Goal: Task Accomplishment & Management: Complete application form

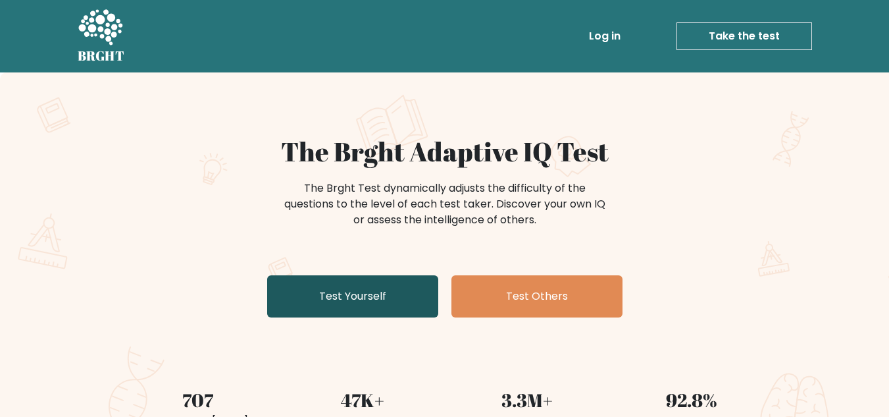
click at [386, 293] on link "Test Yourself" at bounding box center [352, 296] width 171 height 42
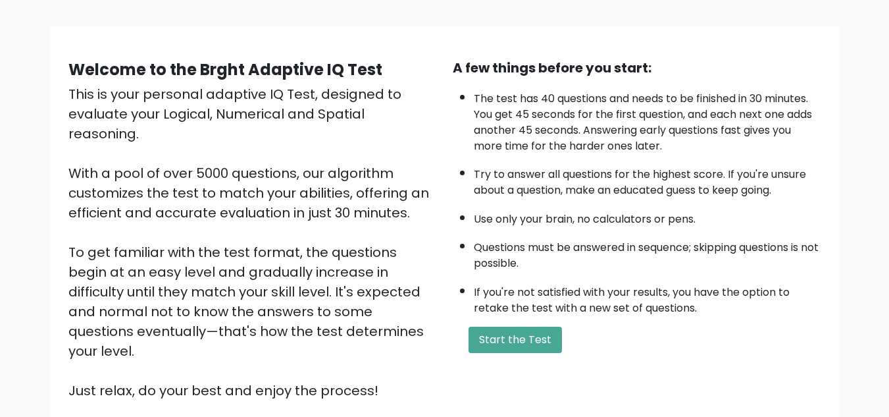
scroll to position [79, 0]
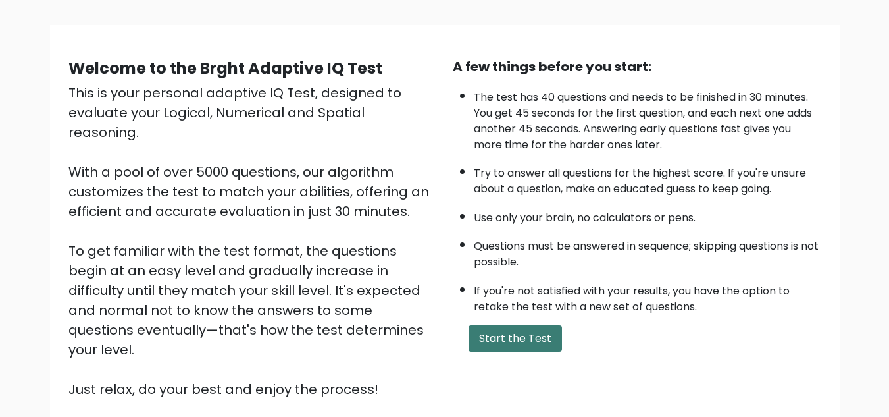
click at [537, 337] on button "Start the Test" at bounding box center [515, 338] width 93 height 26
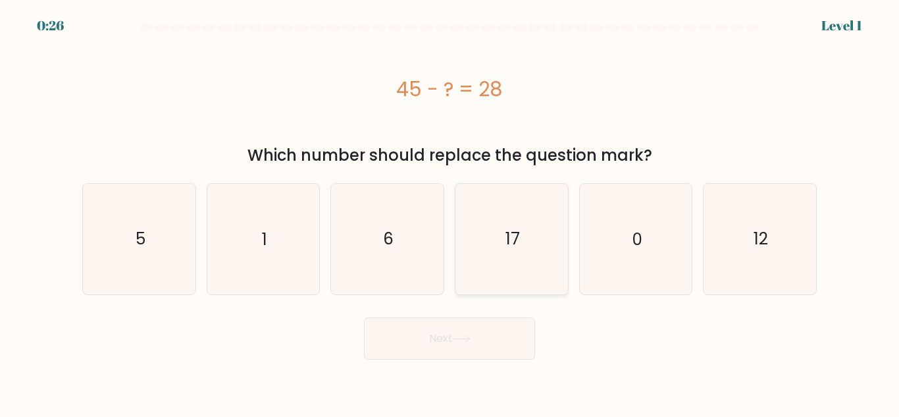
click at [484, 242] on icon "17" at bounding box center [512, 239] width 110 height 110
click at [450, 212] on input "d. 17" at bounding box center [450, 210] width 1 height 3
radio input "true"
click at [481, 328] on button "Next" at bounding box center [449, 338] width 171 height 42
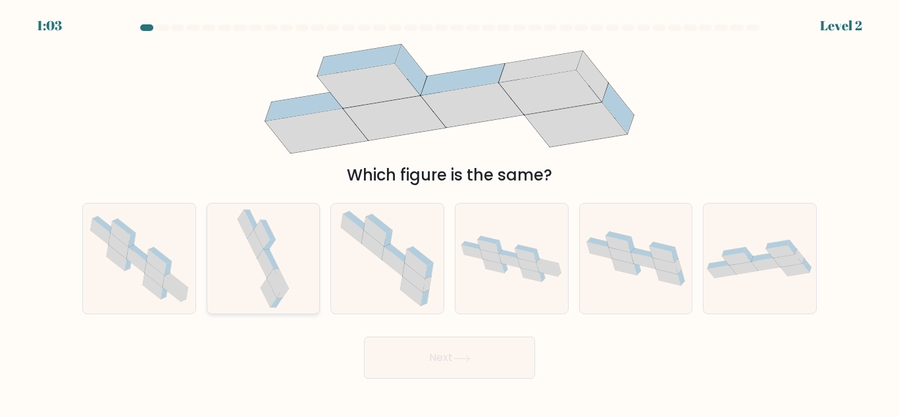
click at [280, 270] on icon at bounding box center [263, 258] width 58 height 110
click at [450, 212] on input "b." at bounding box center [450, 210] width 1 height 3
radio input "true"
click at [428, 345] on button "Next" at bounding box center [449, 357] width 171 height 42
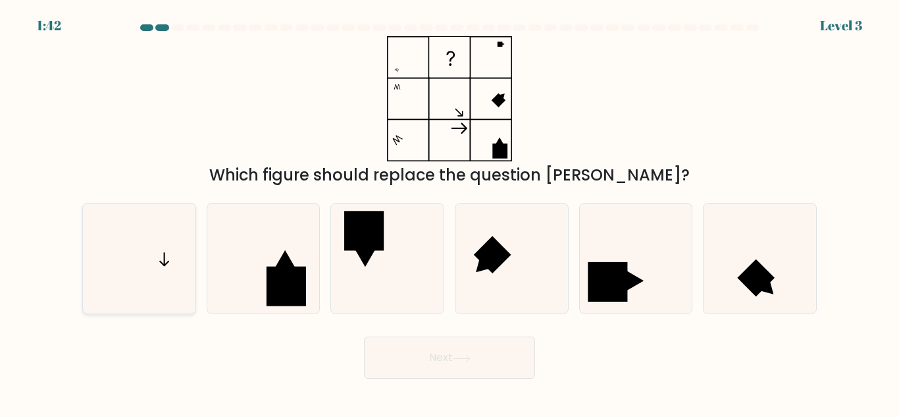
click at [138, 281] on icon at bounding box center [139, 258] width 110 height 110
click at [450, 212] on input "a." at bounding box center [450, 210] width 1 height 3
radio input "true"
click at [391, 349] on button "Next" at bounding box center [449, 357] width 171 height 42
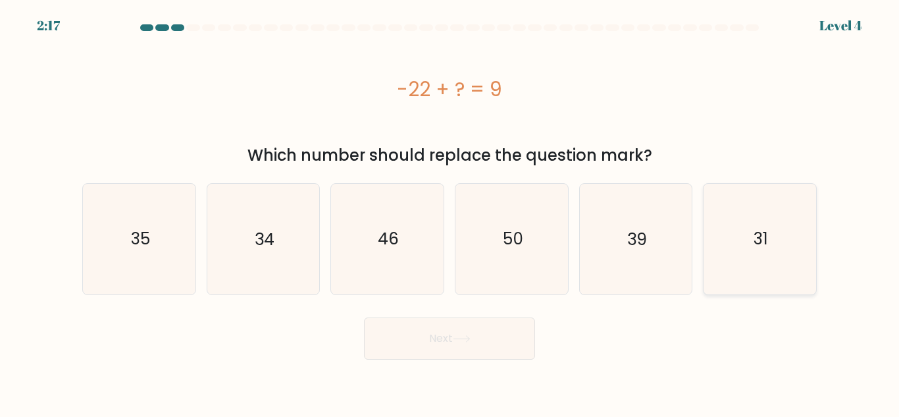
click at [729, 240] on icon "31" at bounding box center [760, 239] width 110 height 110
click at [450, 212] on input "f. 31" at bounding box center [450, 210] width 1 height 3
radio input "true"
click at [504, 338] on button "Next" at bounding box center [449, 338] width 171 height 42
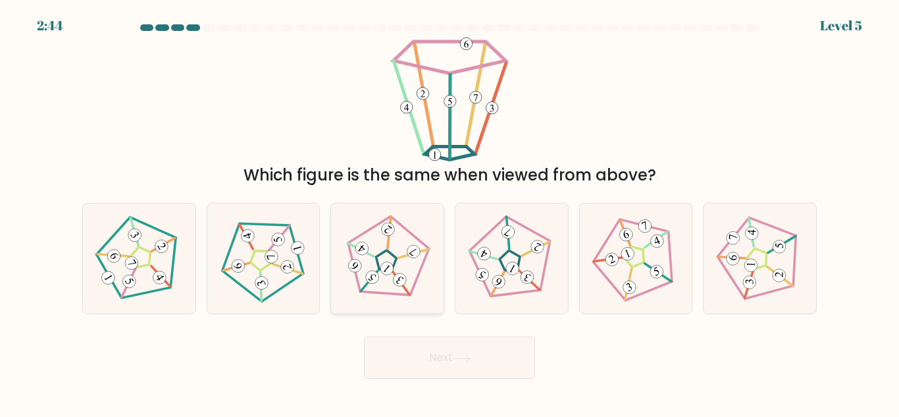
click at [410, 267] on icon at bounding box center [388, 259] width 88 height 88
click at [450, 212] on input "c." at bounding box center [450, 210] width 1 height 3
radio input "true"
click at [453, 356] on button "Next" at bounding box center [449, 357] width 171 height 42
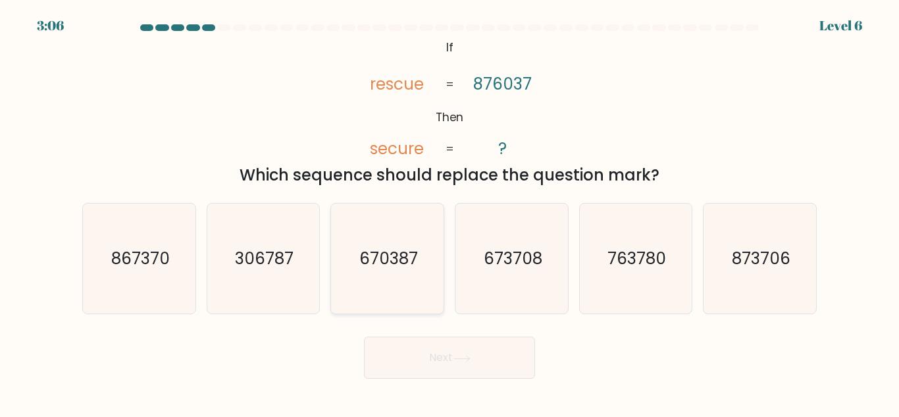
click at [416, 234] on icon "670387" at bounding box center [387, 258] width 110 height 110
click at [450, 212] on input "c. 670387" at bounding box center [450, 210] width 1 height 3
radio input "true"
click at [469, 351] on button "Next" at bounding box center [449, 357] width 171 height 42
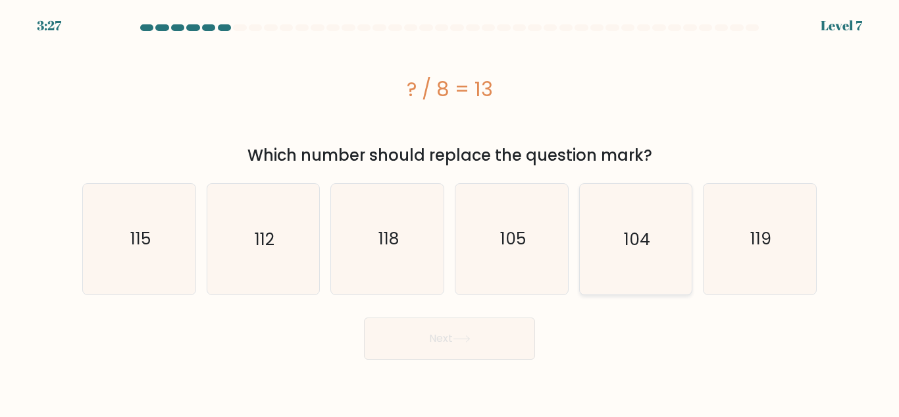
click at [618, 245] on icon "104" at bounding box center [635, 239] width 110 height 110
click at [450, 212] on input "e. 104" at bounding box center [450, 210] width 1 height 3
radio input "true"
click at [500, 357] on button "Next" at bounding box center [449, 338] width 171 height 42
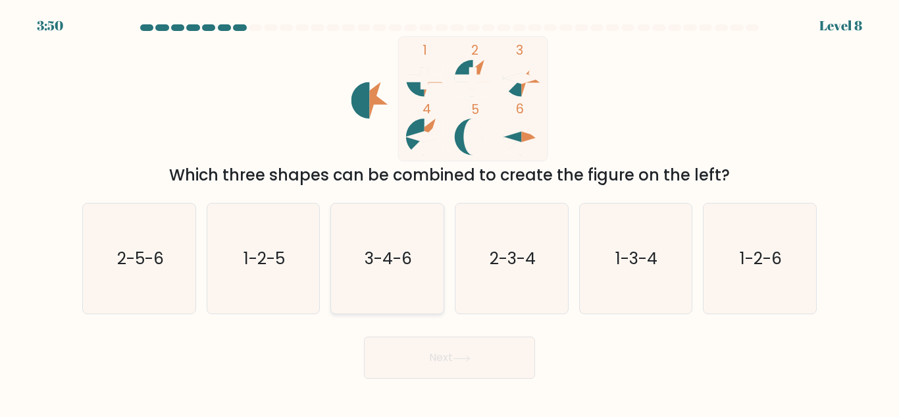
click at [425, 265] on icon "3-4-6" at bounding box center [387, 258] width 110 height 110
click at [450, 212] on input "c. 3-4-6" at bounding box center [450, 210] width 1 height 3
radio input "true"
click at [494, 363] on button "Next" at bounding box center [449, 357] width 171 height 42
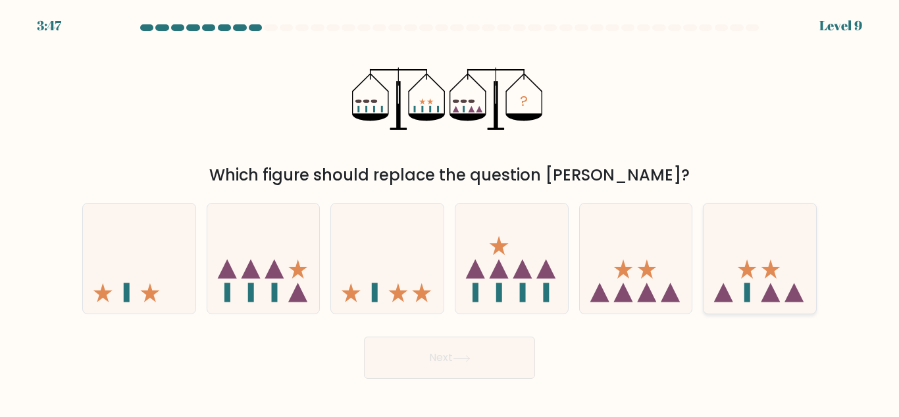
click at [760, 274] on icon at bounding box center [760, 258] width 113 height 93
click at [450, 212] on input "f." at bounding box center [450, 210] width 1 height 3
radio input "true"
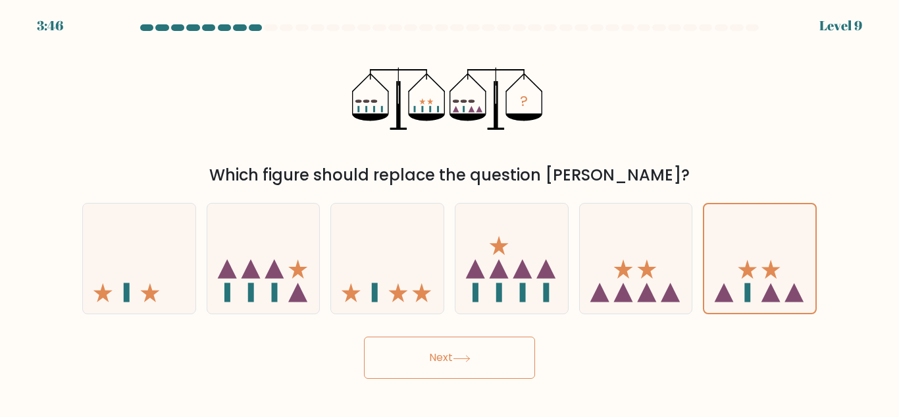
click at [510, 362] on button "Next" at bounding box center [449, 357] width 171 height 42
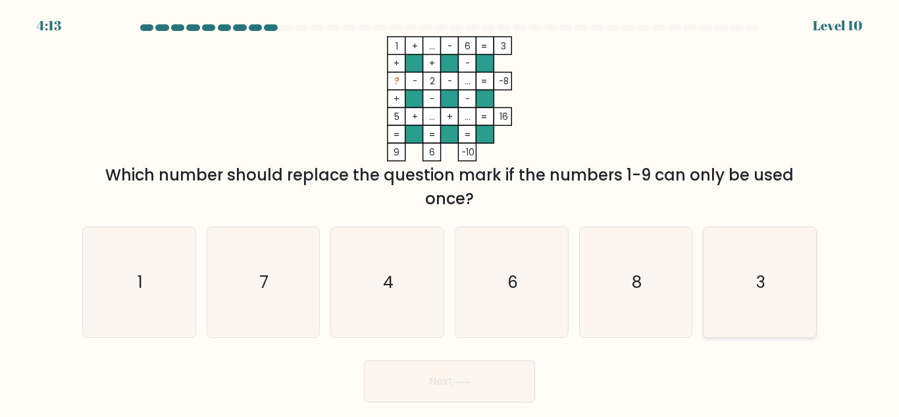
click at [799, 282] on icon "3" at bounding box center [760, 282] width 110 height 110
click at [450, 212] on input "f. 3" at bounding box center [450, 210] width 1 height 3
radio input "true"
click at [492, 386] on button "Next" at bounding box center [449, 381] width 171 height 42
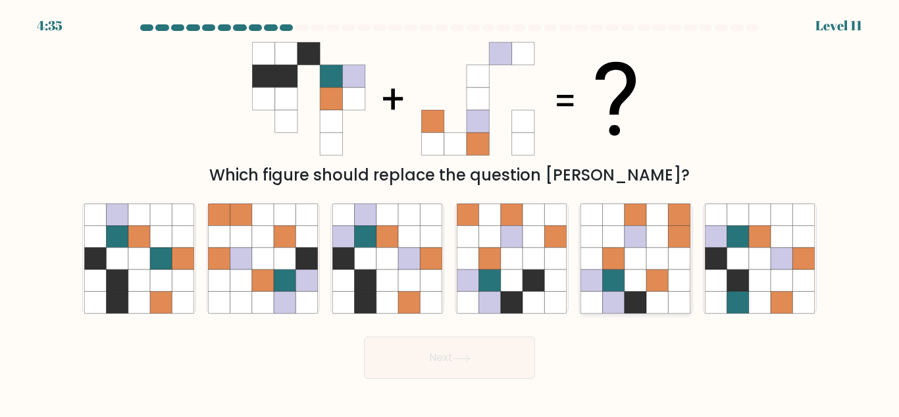
click at [644, 294] on icon at bounding box center [636, 303] width 22 height 22
click at [450, 212] on input "e." at bounding box center [450, 210] width 1 height 3
radio input "true"
click at [447, 367] on button "Next" at bounding box center [449, 357] width 171 height 42
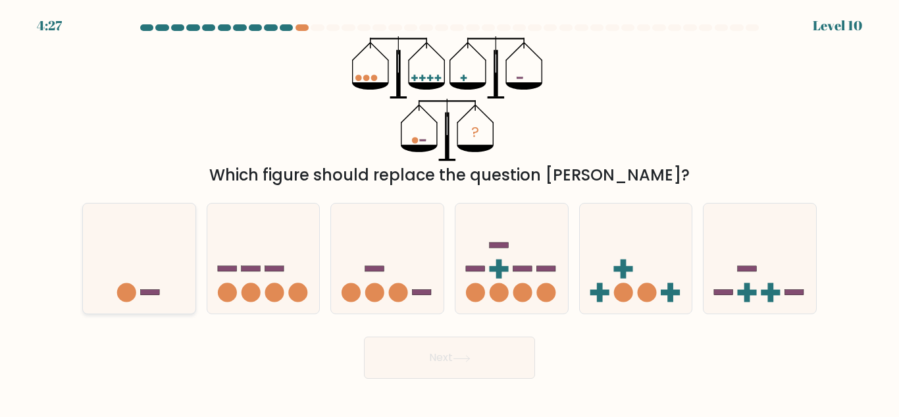
click at [113, 292] on icon at bounding box center [139, 258] width 113 height 93
click at [450, 212] on input "a." at bounding box center [450, 210] width 1 height 3
radio input "true"
click at [396, 363] on button "Next" at bounding box center [449, 357] width 171 height 42
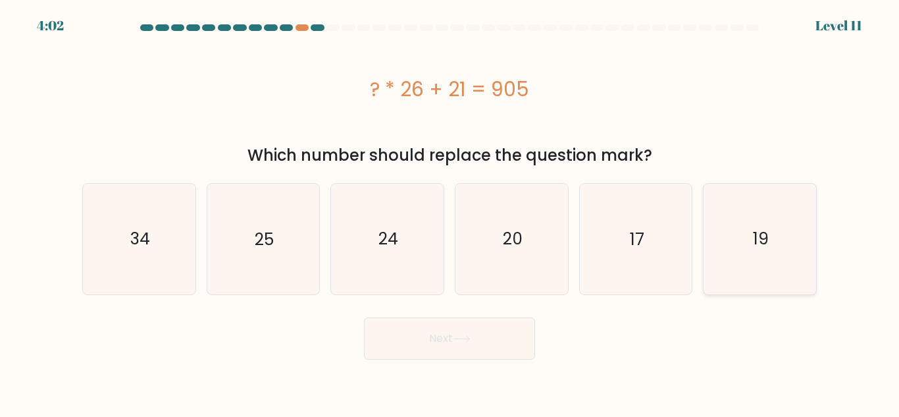
click at [738, 249] on icon "19" at bounding box center [760, 239] width 110 height 110
click at [450, 212] on input "f. 19" at bounding box center [450, 210] width 1 height 3
radio input "true"
click at [490, 340] on button "Next" at bounding box center [449, 338] width 171 height 42
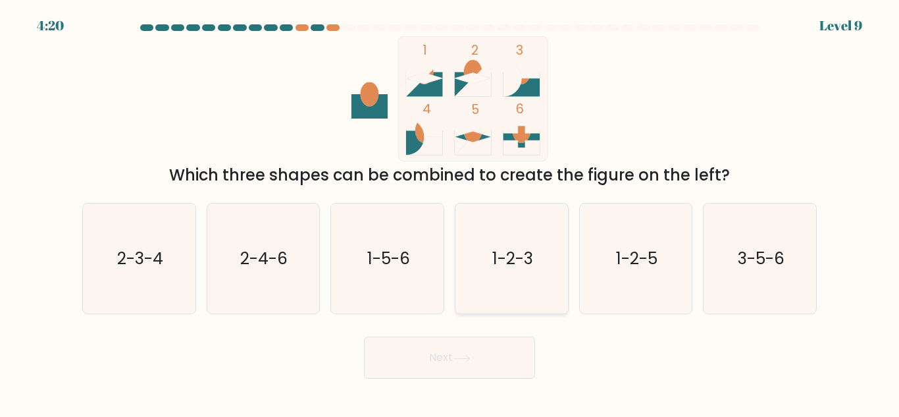
click at [502, 286] on icon "1-2-3" at bounding box center [512, 258] width 110 height 110
click at [450, 212] on input "d. 1-2-3" at bounding box center [450, 210] width 1 height 3
radio input "true"
click at [485, 362] on button "Next" at bounding box center [449, 357] width 171 height 42
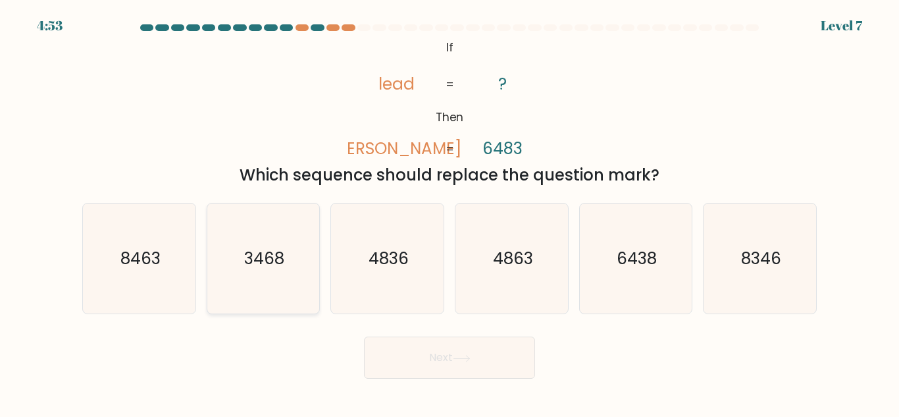
click at [262, 285] on icon "3468" at bounding box center [263, 258] width 110 height 110
click at [450, 212] on input "b. 3468" at bounding box center [450, 210] width 1 height 3
radio input "true"
click at [431, 355] on button "Next" at bounding box center [449, 357] width 171 height 42
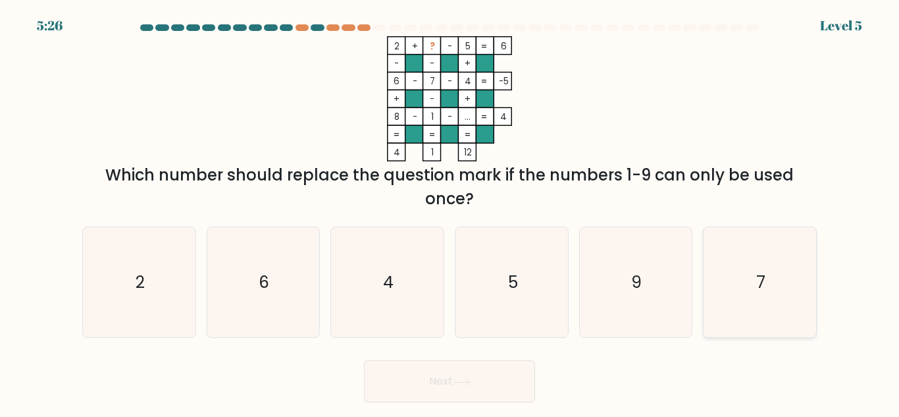
click at [736, 303] on icon "7" at bounding box center [760, 282] width 110 height 110
click at [450, 212] on input "f. 7" at bounding box center [450, 210] width 1 height 3
radio input "true"
click at [596, 312] on icon "9" at bounding box center [635, 282] width 110 height 110
click at [450, 212] on input "e. 9" at bounding box center [450, 210] width 1 height 3
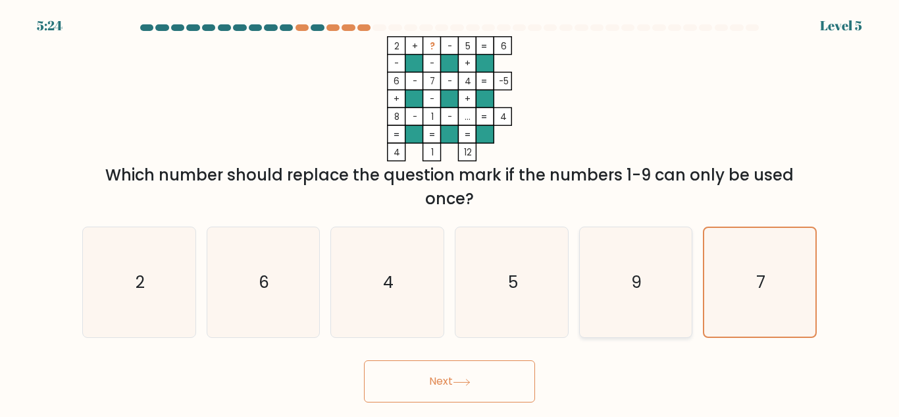
radio input "true"
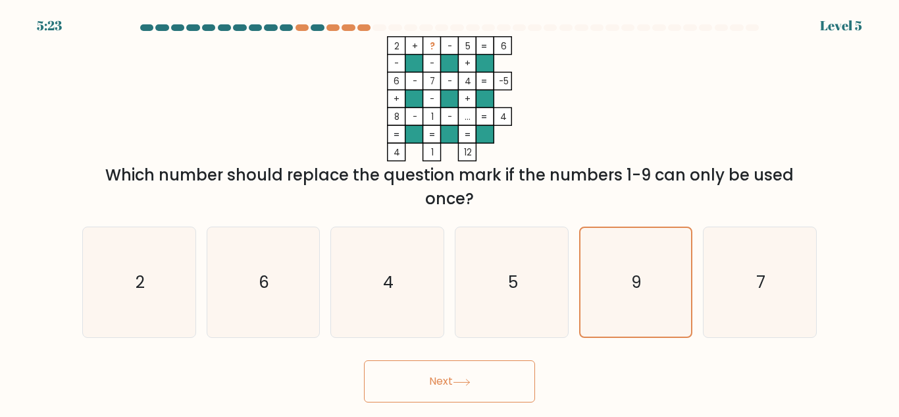
click at [492, 392] on button "Next" at bounding box center [449, 381] width 171 height 42
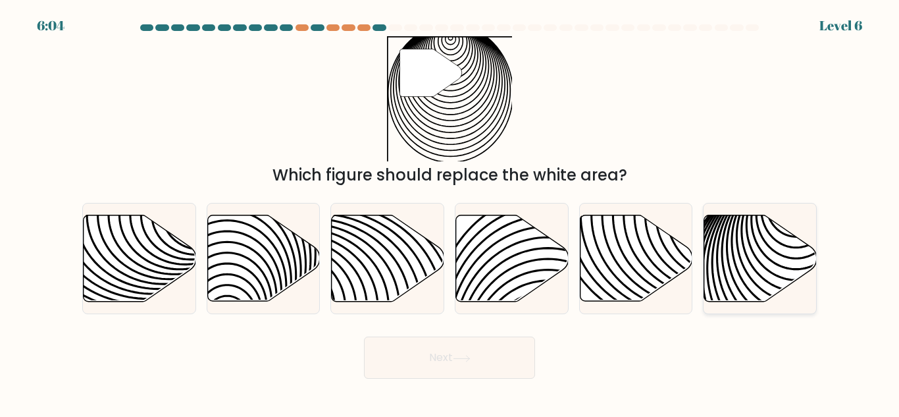
click at [736, 265] on icon at bounding box center [796, 306] width 226 height 226
click at [450, 212] on input "f." at bounding box center [450, 210] width 1 height 3
radio input "true"
click at [495, 365] on button "Next" at bounding box center [449, 357] width 171 height 42
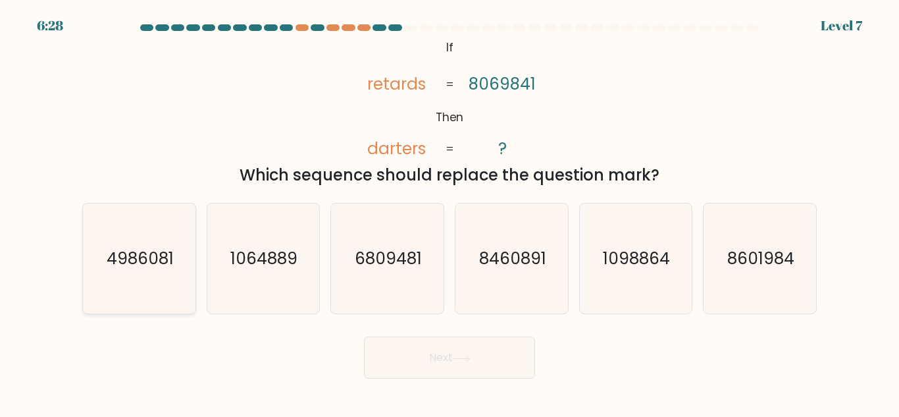
click at [153, 290] on icon "4986081" at bounding box center [139, 258] width 110 height 110
click at [450, 212] on input "a. 4986081" at bounding box center [450, 210] width 1 height 3
radio input "true"
click at [546, 252] on text "8460891" at bounding box center [512, 258] width 67 height 23
click at [450, 212] on input "d. 8460891" at bounding box center [450, 210] width 1 height 3
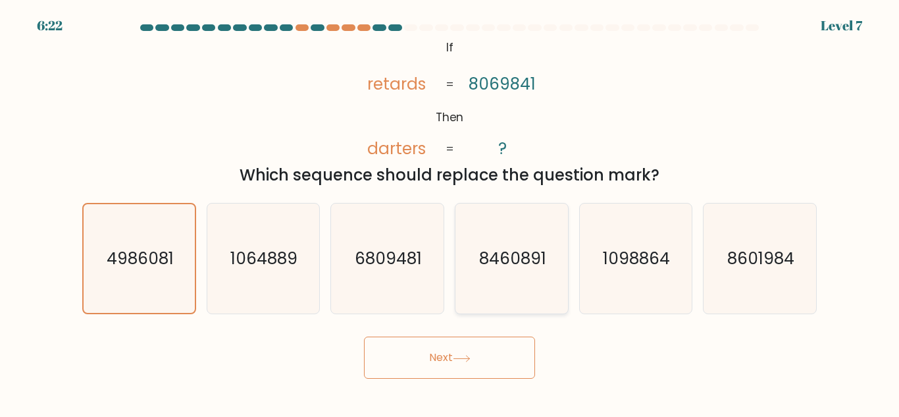
radio input "true"
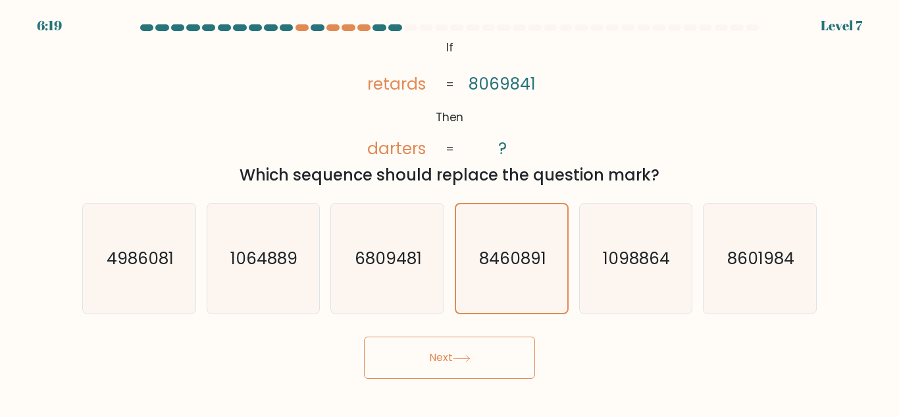
click at [507, 353] on button "Next" at bounding box center [449, 357] width 171 height 42
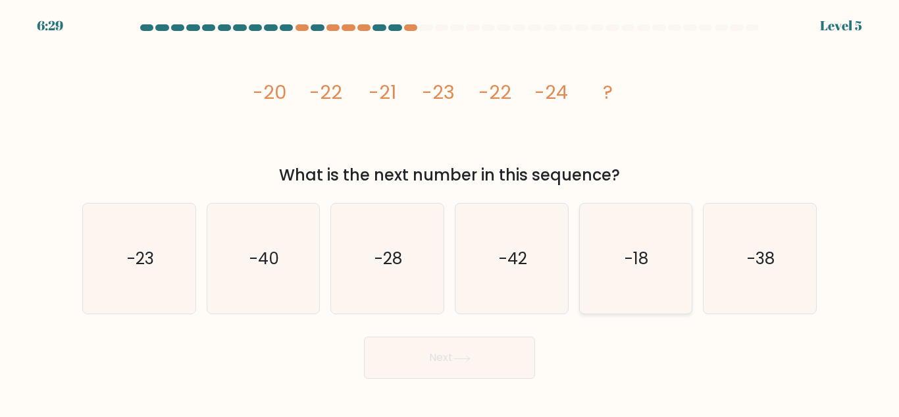
click at [656, 261] on icon "-18" at bounding box center [635, 258] width 110 height 110
click at [450, 212] on input "e. -18" at bounding box center [450, 210] width 1 height 3
radio input "true"
click at [477, 358] on button "Next" at bounding box center [449, 357] width 171 height 42
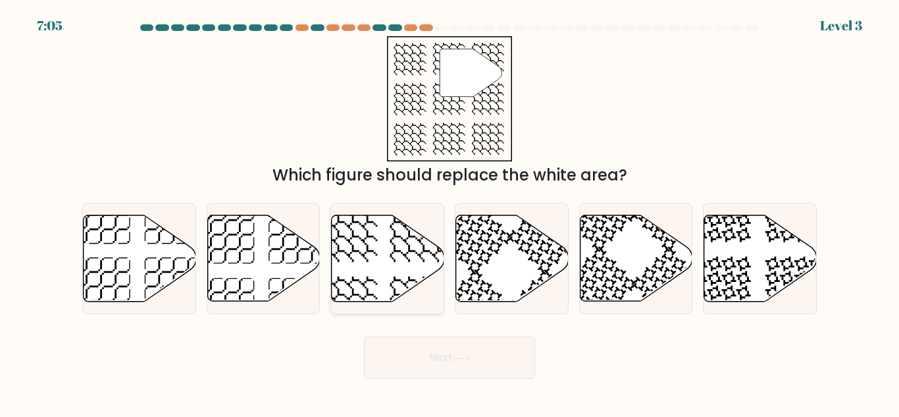
click at [390, 267] on icon at bounding box center [388, 258] width 113 height 86
click at [450, 212] on input "c." at bounding box center [450, 210] width 1 height 3
radio input "true"
click at [477, 361] on button "Next" at bounding box center [449, 357] width 171 height 42
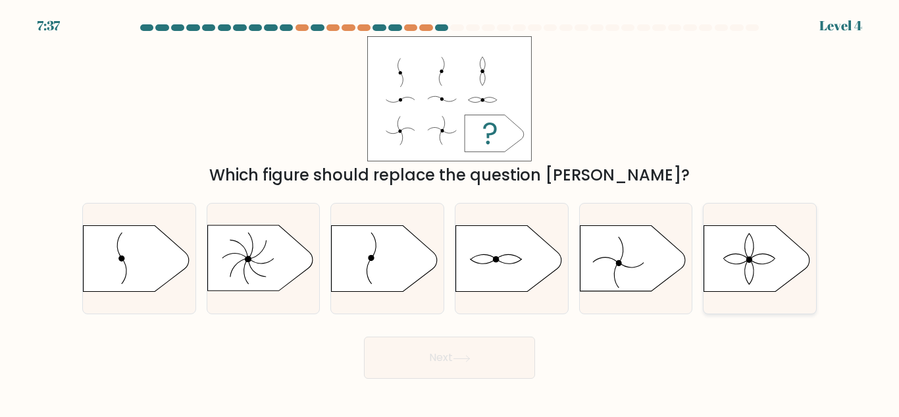
click at [748, 265] on icon at bounding box center [756, 259] width 105 height 66
click at [450, 212] on input "f." at bounding box center [450, 210] width 1 height 3
radio input "true"
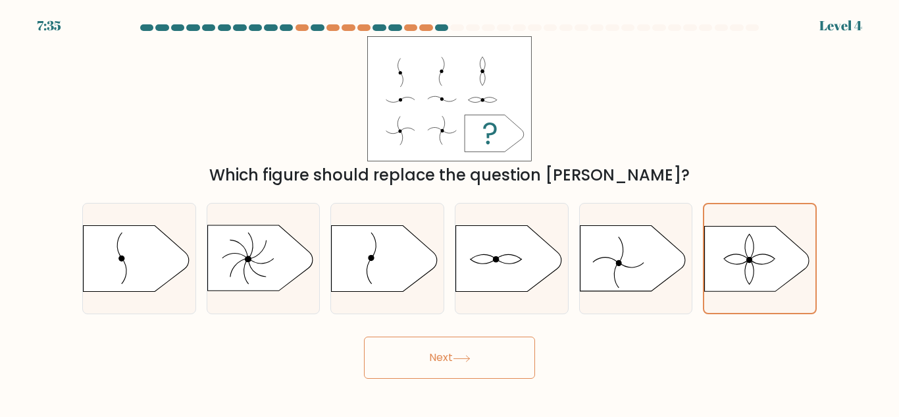
click at [493, 359] on button "Next" at bounding box center [449, 357] width 171 height 42
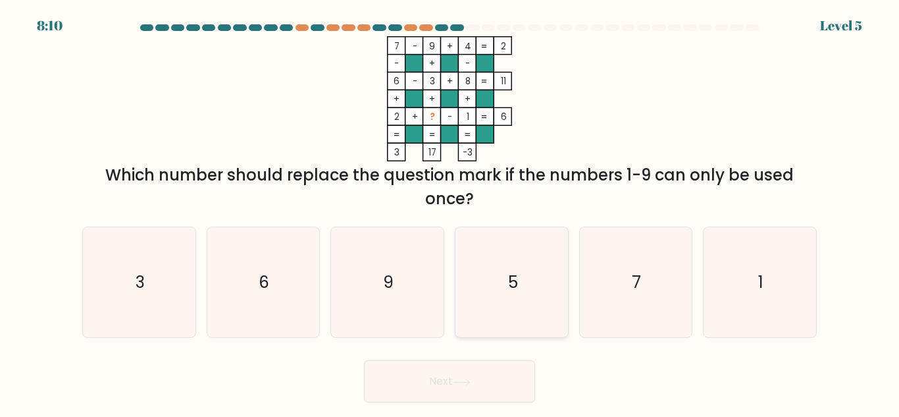
click at [474, 259] on icon "5" at bounding box center [512, 282] width 110 height 110
click at [450, 212] on input "d. 5" at bounding box center [450, 210] width 1 height 3
radio input "true"
click at [487, 375] on button "Next" at bounding box center [449, 381] width 171 height 42
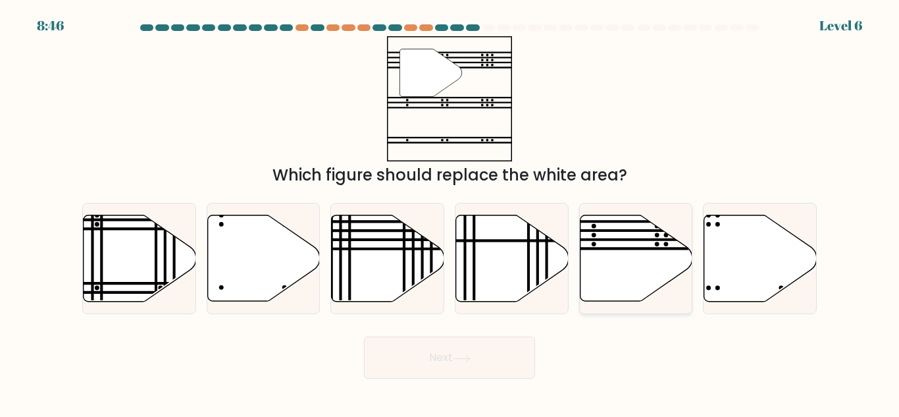
click at [639, 258] on icon at bounding box center [636, 258] width 113 height 86
click at [450, 212] on input "e." at bounding box center [450, 210] width 1 height 3
radio input "true"
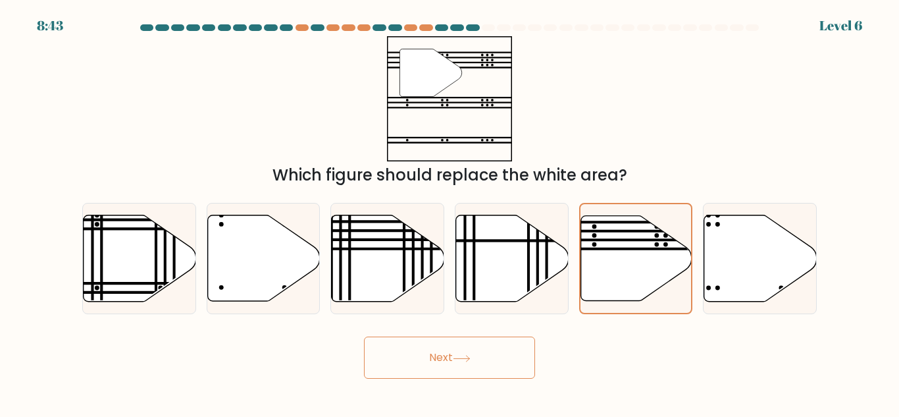
click at [483, 360] on button "Next" at bounding box center [449, 357] width 171 height 42
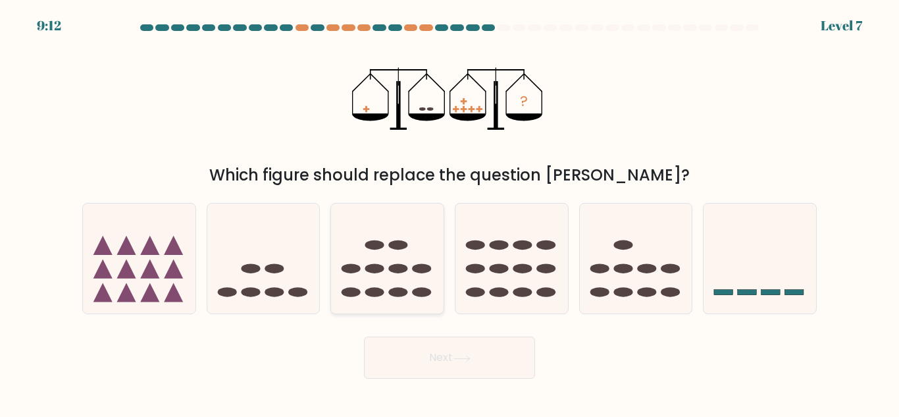
click at [380, 270] on ellipse at bounding box center [374, 269] width 19 height 10
click at [450, 212] on input "c." at bounding box center [450, 210] width 1 height 3
radio input "true"
click at [450, 367] on button "Next" at bounding box center [449, 357] width 171 height 42
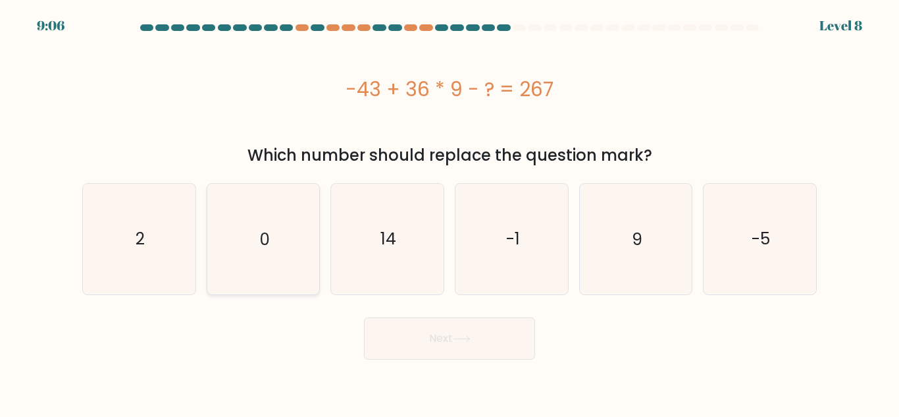
click at [311, 247] on icon "0" at bounding box center [263, 239] width 110 height 110
click at [450, 212] on input "b. 0" at bounding box center [450, 210] width 1 height 3
radio input "true"
click at [455, 345] on button "Next" at bounding box center [449, 338] width 171 height 42
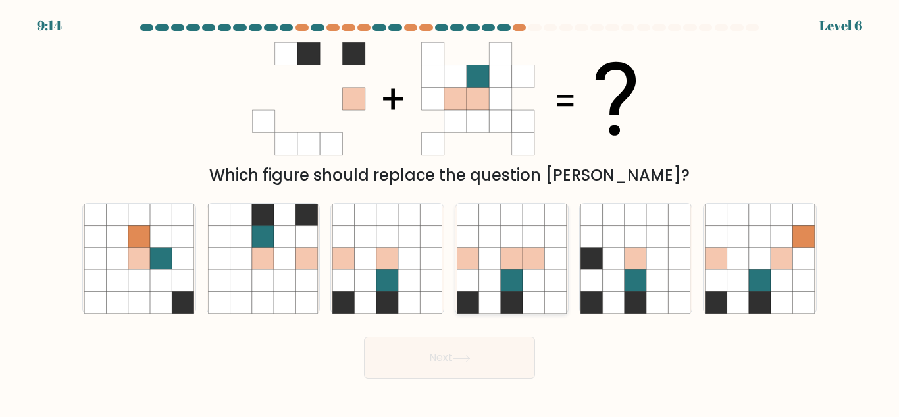
click at [486, 292] on icon at bounding box center [489, 303] width 22 height 22
click at [450, 212] on input "d." at bounding box center [450, 210] width 1 height 3
radio input "true"
click at [485, 353] on button "Next" at bounding box center [449, 357] width 171 height 42
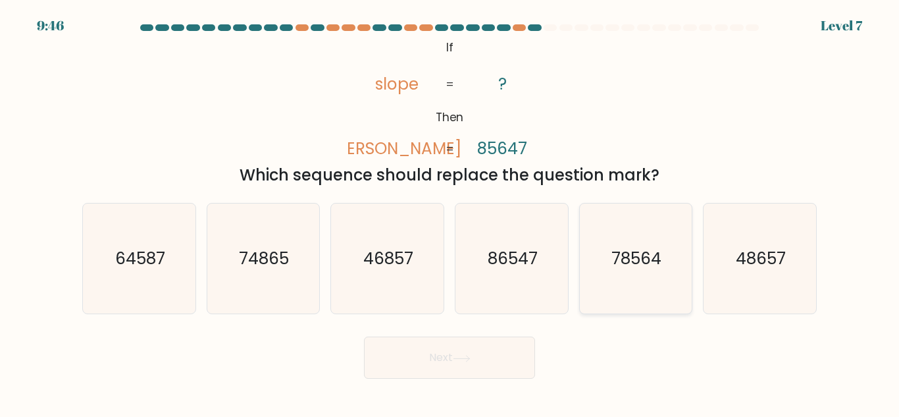
click at [592, 277] on icon "78564" at bounding box center [635, 258] width 110 height 110
click at [450, 212] on input "e. 78564" at bounding box center [450, 210] width 1 height 3
radio input "true"
click at [295, 278] on icon "74865" at bounding box center [263, 258] width 110 height 110
click at [450, 212] on input "b. 74865" at bounding box center [450, 210] width 1 height 3
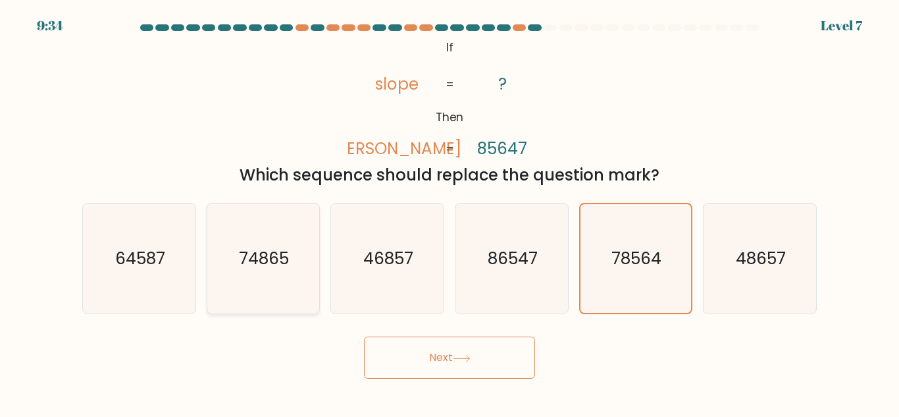
radio input "true"
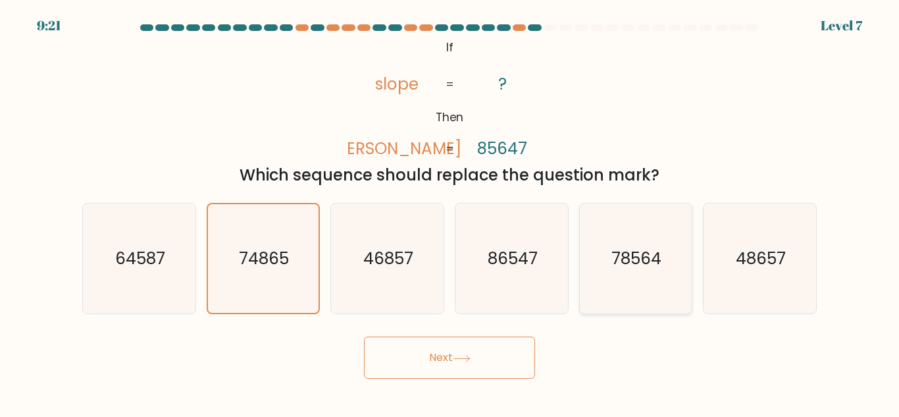
click at [626, 284] on icon "78564" at bounding box center [635, 258] width 110 height 110
click at [450, 212] on input "e. 78564" at bounding box center [450, 210] width 1 height 3
radio input "true"
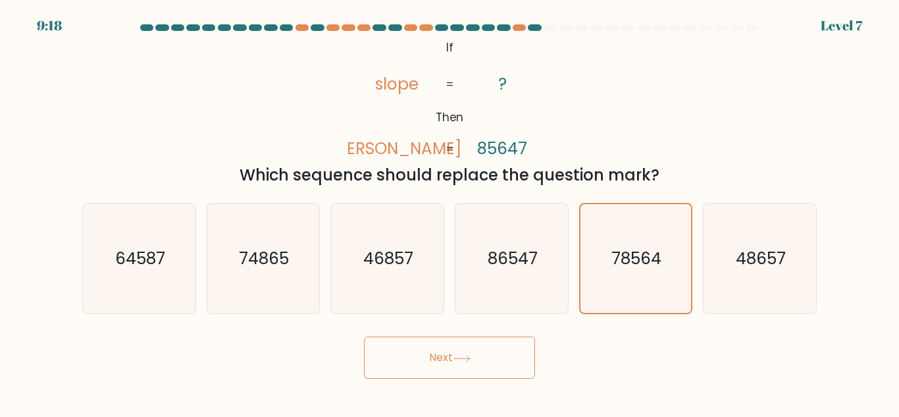
click at [473, 350] on button "Next" at bounding box center [449, 357] width 171 height 42
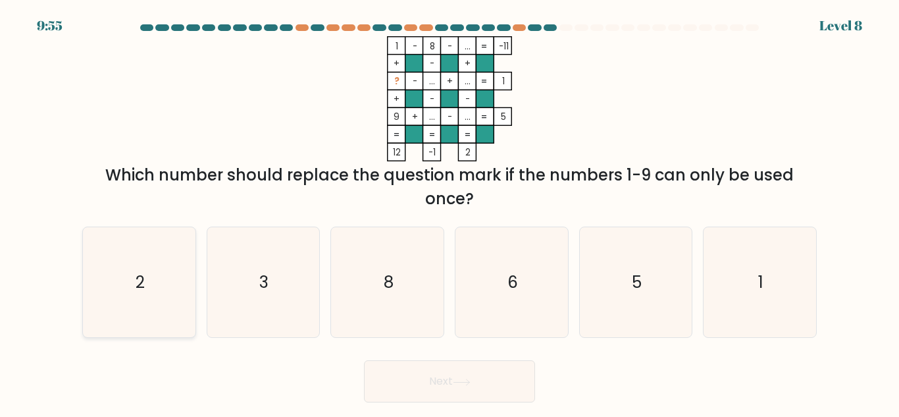
click at [168, 269] on icon "2" at bounding box center [139, 282] width 110 height 110
click at [450, 212] on input "a. 2" at bounding box center [450, 210] width 1 height 3
radio input "true"
click at [422, 371] on button "Next" at bounding box center [449, 381] width 171 height 42
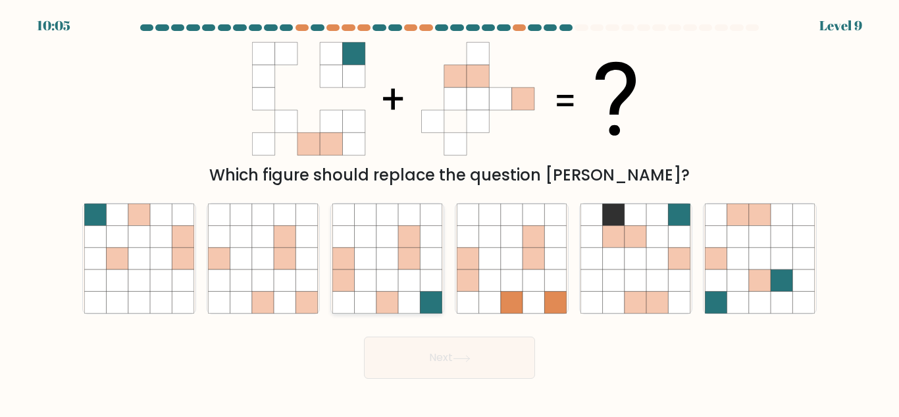
click at [398, 297] on icon at bounding box center [387, 303] width 22 height 22
click at [450, 212] on input "c." at bounding box center [450, 210] width 1 height 3
radio input "true"
click at [450, 348] on button "Next" at bounding box center [449, 357] width 171 height 42
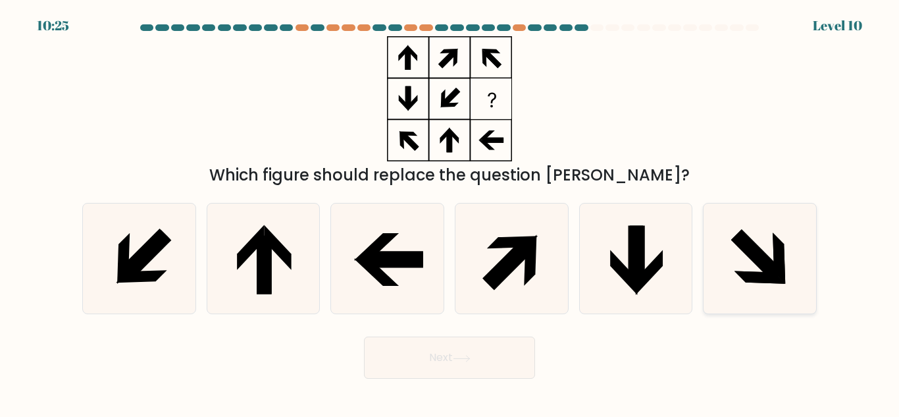
click at [746, 264] on icon at bounding box center [760, 258] width 110 height 110
click at [450, 212] on input "f." at bounding box center [450, 210] width 1 height 3
radio input "true"
click at [495, 351] on button "Next" at bounding box center [449, 357] width 171 height 42
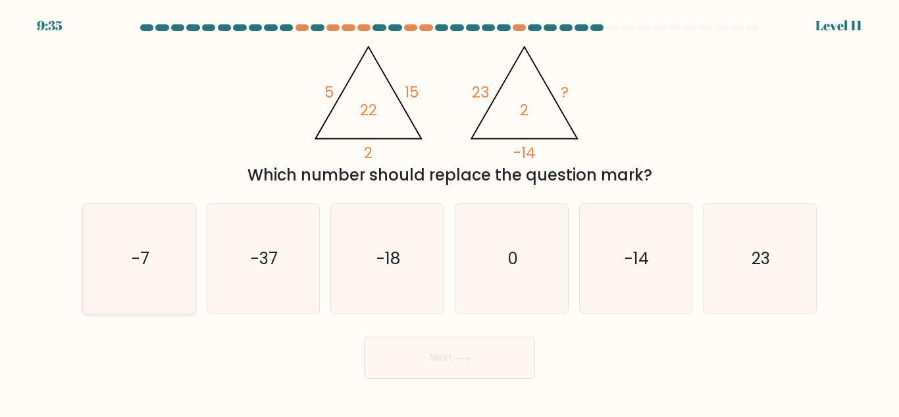
click at [132, 257] on text "-7" at bounding box center [140, 258] width 18 height 23
click at [450, 212] on input "a. -7" at bounding box center [450, 210] width 1 height 3
radio input "true"
click at [405, 356] on button "Next" at bounding box center [449, 357] width 171 height 42
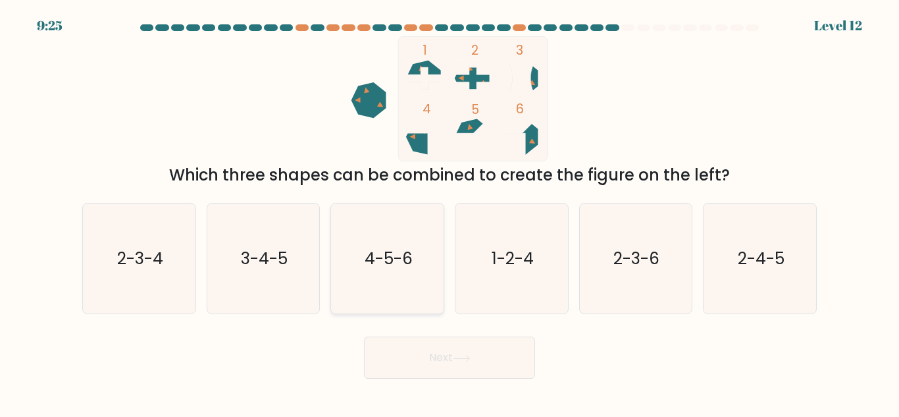
click at [371, 261] on text "4-5-6" at bounding box center [389, 258] width 48 height 23
click at [450, 212] on input "c. 4-5-6" at bounding box center [450, 210] width 1 height 3
radio input "true"
click at [438, 345] on button "Next" at bounding box center [449, 357] width 171 height 42
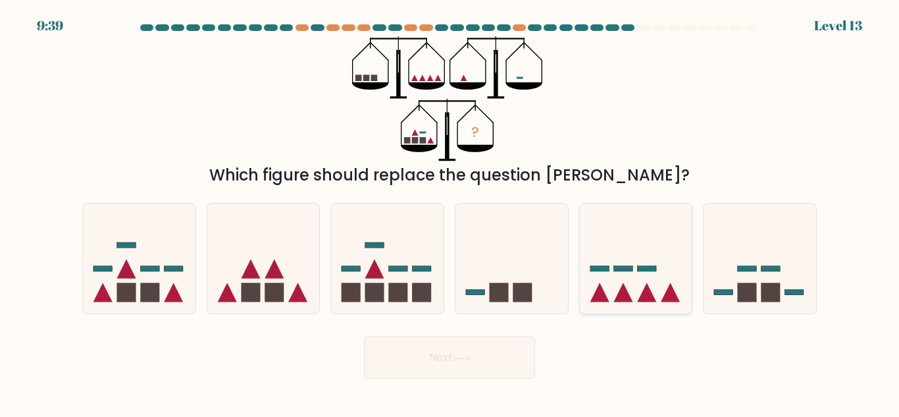
click at [661, 267] on icon at bounding box center [636, 258] width 113 height 93
click at [450, 212] on input "e." at bounding box center [450, 210] width 1 height 3
radio input "true"
click at [510, 359] on button "Next" at bounding box center [449, 357] width 171 height 42
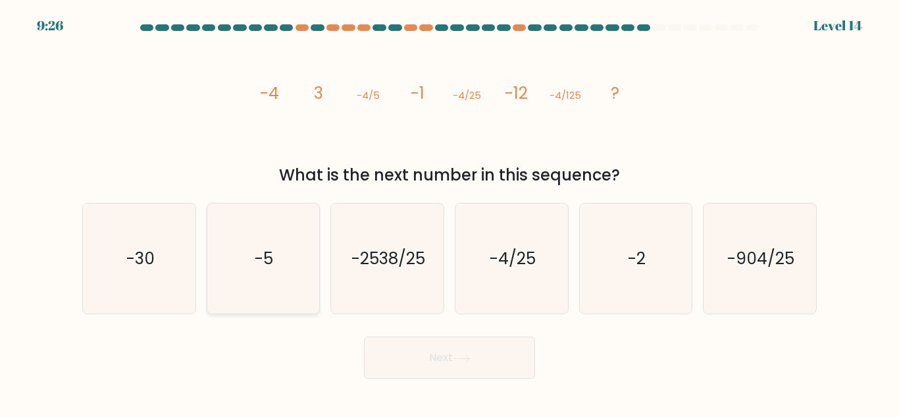
click at [292, 269] on icon "-5" at bounding box center [263, 258] width 110 height 110
click at [450, 212] on input "b. -5" at bounding box center [450, 210] width 1 height 3
radio input "true"
click at [439, 351] on button "Next" at bounding box center [449, 357] width 171 height 42
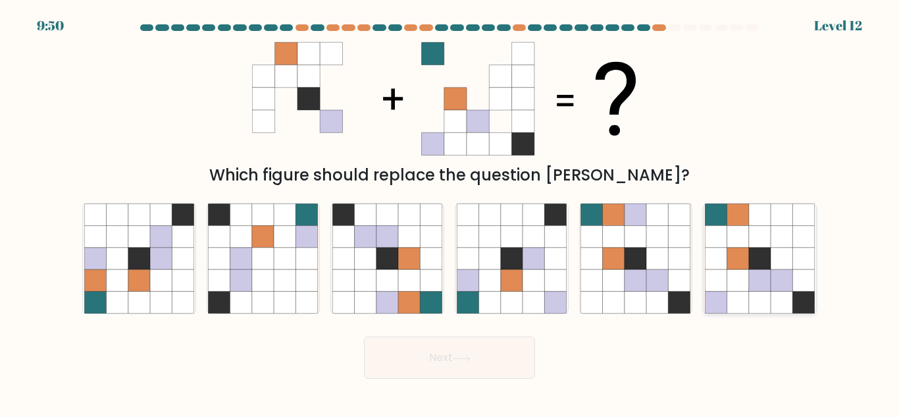
click at [727, 307] on icon at bounding box center [716, 303] width 22 height 22
click at [450, 212] on input "f." at bounding box center [450, 210] width 1 height 3
radio input "true"
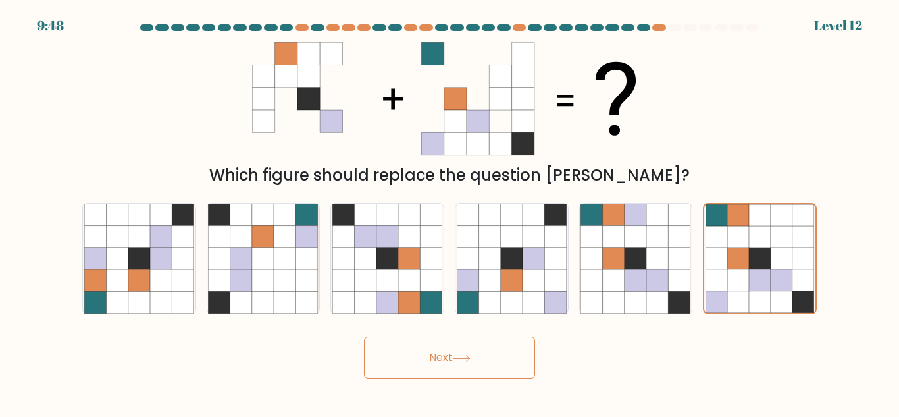
click at [425, 378] on button "Next" at bounding box center [449, 357] width 171 height 42
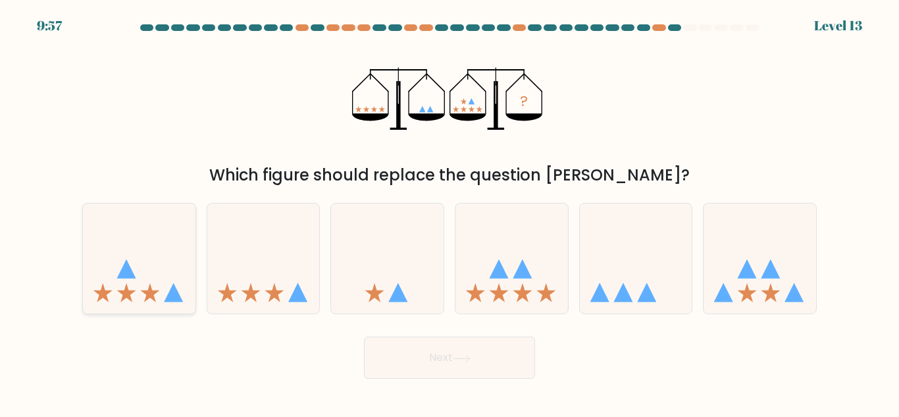
click at [119, 270] on icon at bounding box center [139, 258] width 113 height 93
click at [450, 212] on input "a." at bounding box center [450, 210] width 1 height 3
radio input "true"
click at [424, 361] on button "Next" at bounding box center [449, 357] width 171 height 42
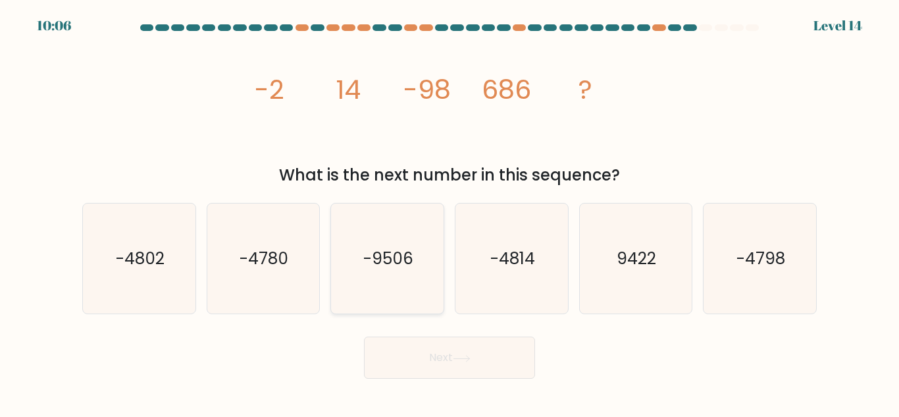
click at [374, 263] on text "-9506" at bounding box center [388, 258] width 50 height 23
click at [450, 212] on input "c. -9506" at bounding box center [450, 210] width 1 height 3
radio input "true"
click at [299, 250] on icon "-4780" at bounding box center [263, 258] width 110 height 110
click at [450, 212] on input "b. -4780" at bounding box center [450, 210] width 1 height 3
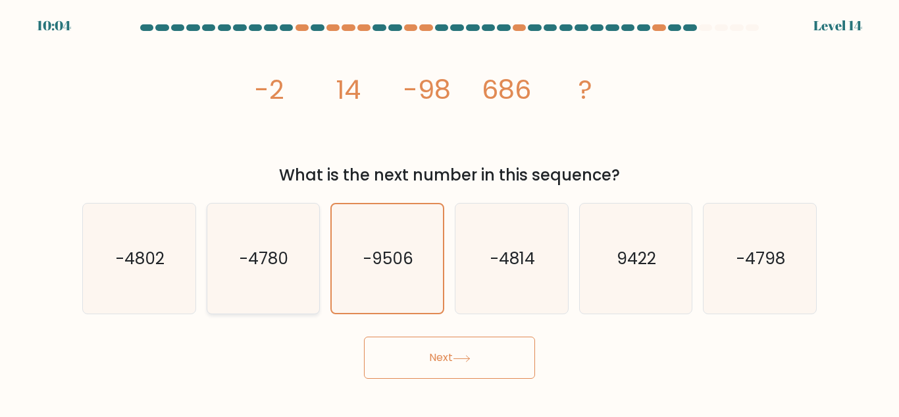
radio input "true"
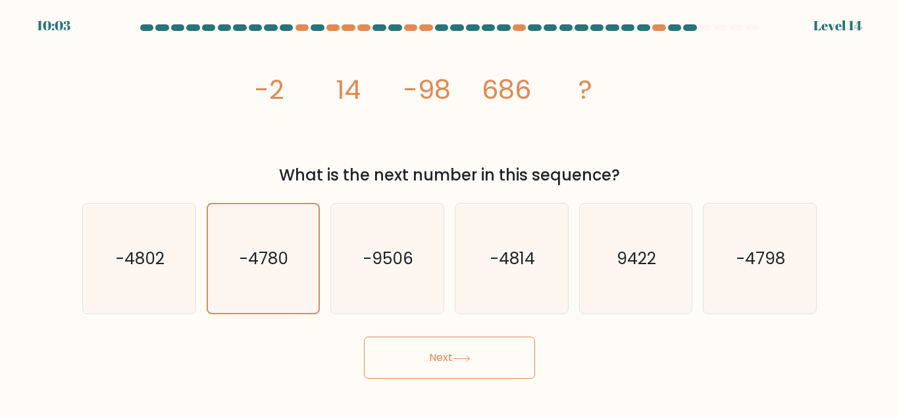
click at [453, 357] on button "Next" at bounding box center [449, 357] width 171 height 42
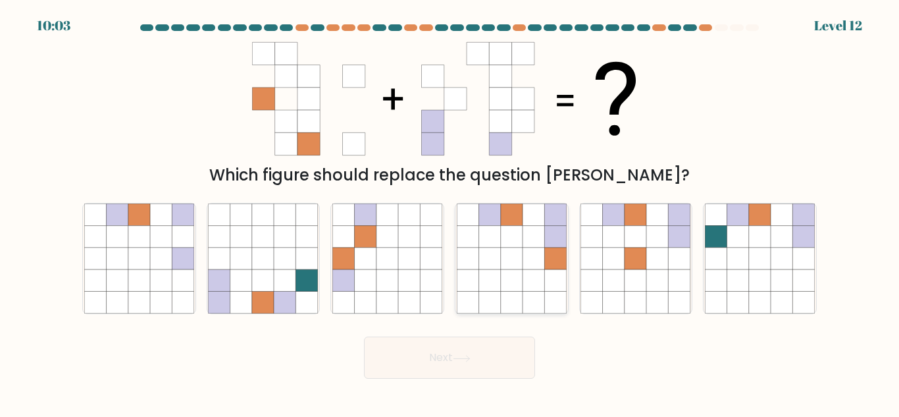
click at [542, 253] on icon at bounding box center [534, 258] width 22 height 22
click at [450, 212] on input "d." at bounding box center [450, 210] width 1 height 3
radio input "true"
click at [486, 361] on button "Next" at bounding box center [449, 357] width 171 height 42
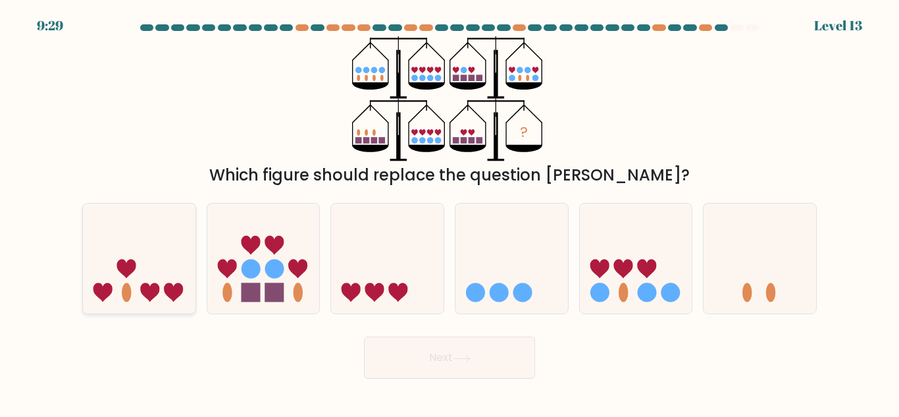
click at [176, 280] on icon at bounding box center [139, 258] width 113 height 93
click at [450, 212] on input "a." at bounding box center [450, 210] width 1 height 3
radio input "true"
click at [484, 351] on button "Next" at bounding box center [449, 357] width 171 height 42
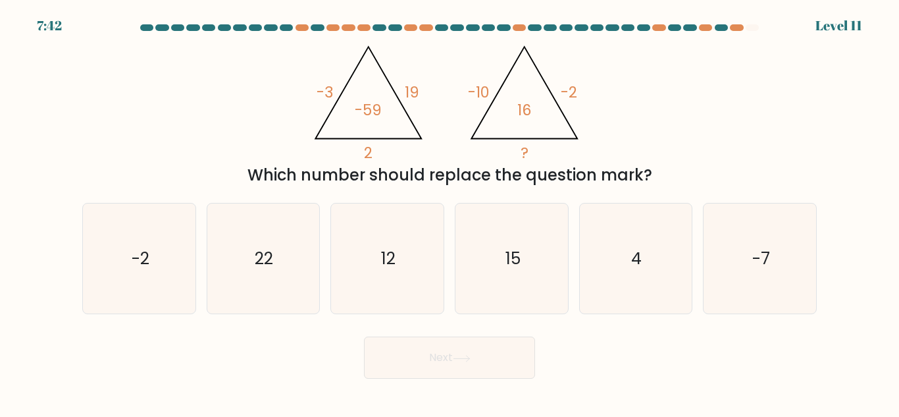
click at [379, 101] on tspan "-59" at bounding box center [368, 109] width 27 height 21
click at [386, 108] on icon "@import url('[URL][DOMAIN_NAME]); -3 19 2 -59 @import url('[URL][DOMAIN_NAME]);…" at bounding box center [450, 98] width 288 height 125
click at [630, 247] on icon "4" at bounding box center [635, 258] width 110 height 110
click at [450, 212] on input "e. 4" at bounding box center [450, 210] width 1 height 3
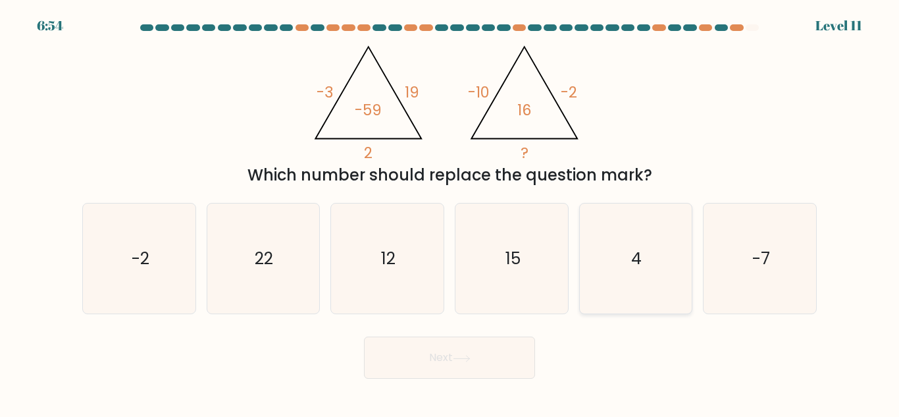
radio input "true"
click at [498, 357] on button "Next" at bounding box center [449, 357] width 171 height 42
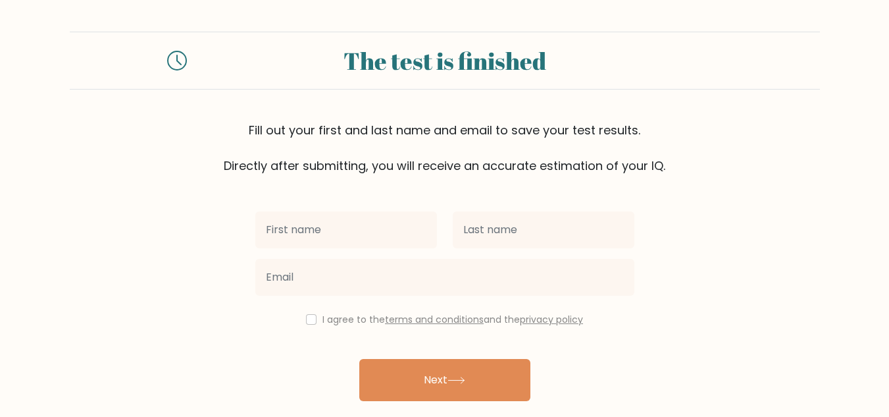
click at [385, 224] on input "text" at bounding box center [346, 229] width 182 height 37
type input "mchakak"
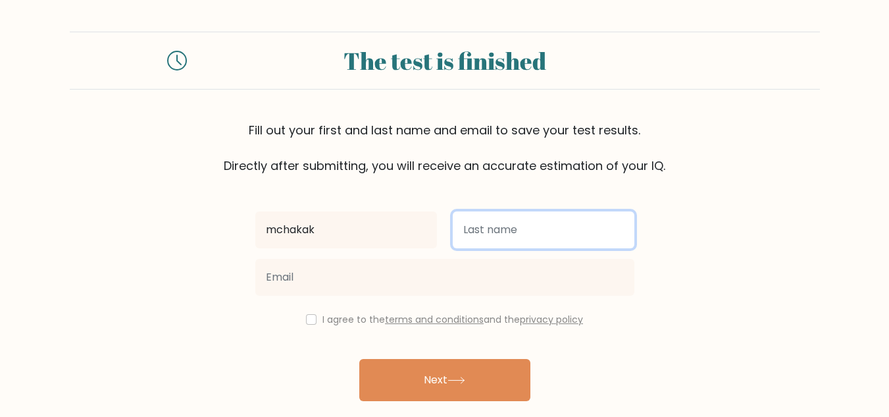
click at [565, 226] on input "text" at bounding box center [544, 229] width 182 height 37
type input "anas"
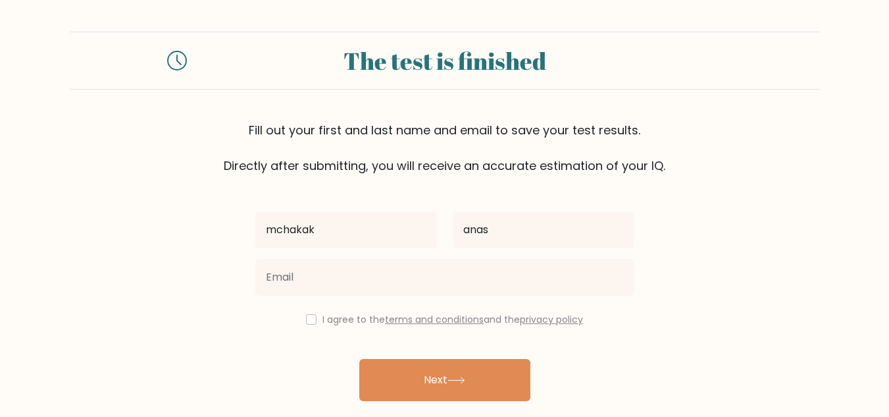
click at [534, 254] on div at bounding box center [444, 276] width 395 height 47
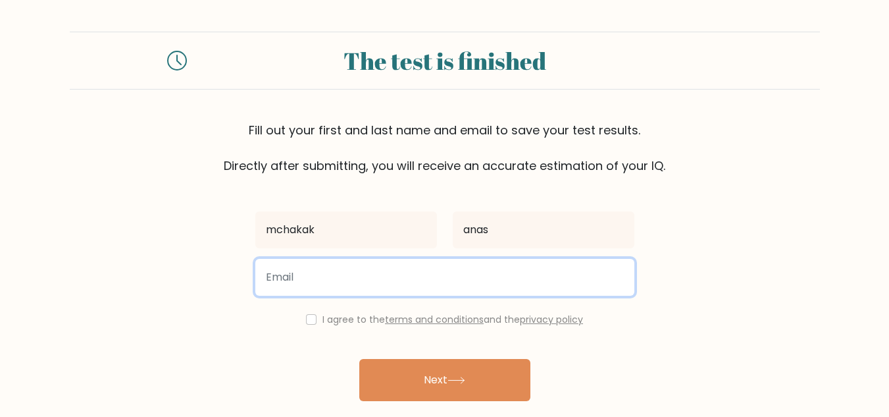
click at [526, 274] on input "email" at bounding box center [444, 277] width 379 height 37
click at [340, 282] on input "anastaljaoui" at bounding box center [444, 277] width 379 height 37
type input "anastaljaoui504@gmail.com"
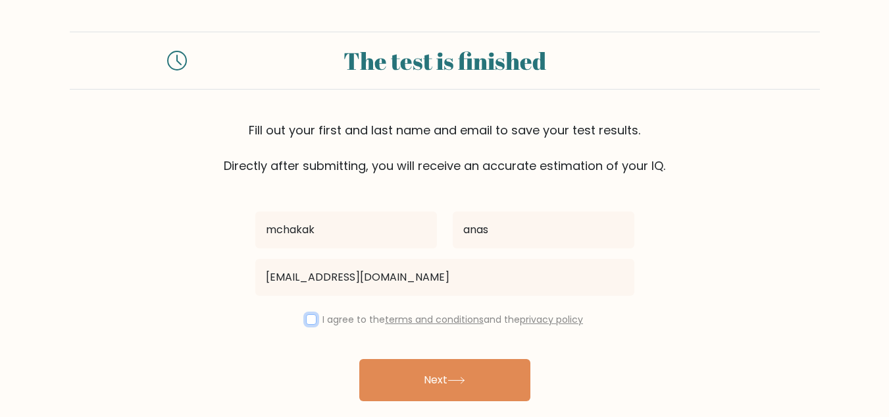
click at [310, 314] on input "checkbox" at bounding box center [311, 319] width 11 height 11
checkbox input "true"
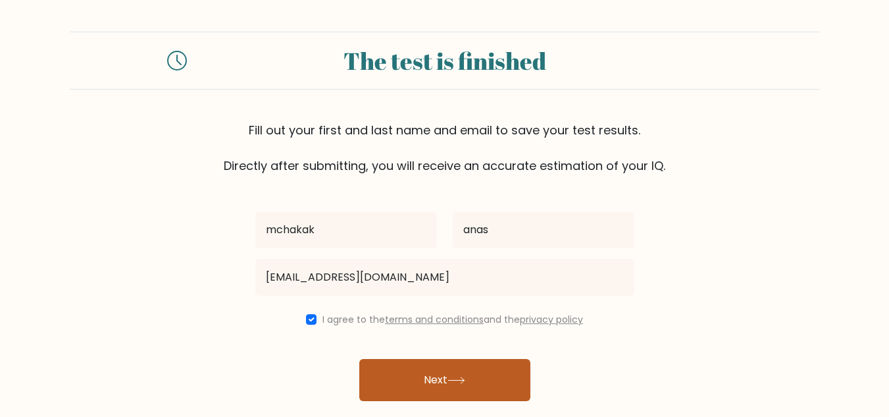
click at [392, 378] on button "Next" at bounding box center [444, 380] width 171 height 42
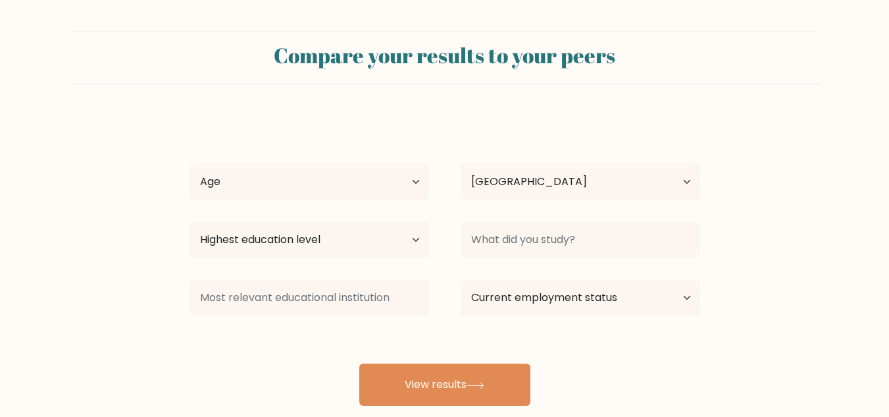
select select "MA"
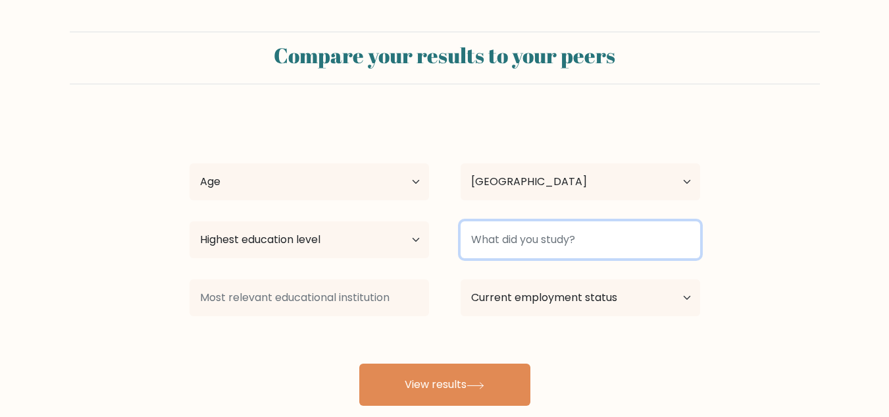
click at [544, 239] on input at bounding box center [581, 239] width 240 height 37
type input "m"
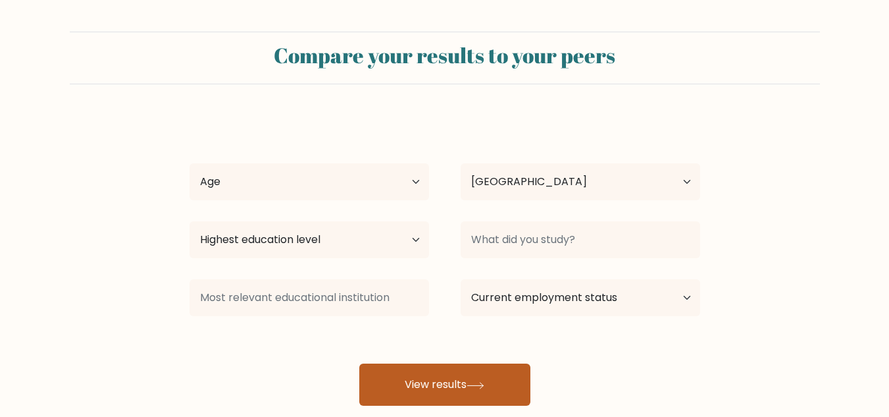
click at [492, 403] on button "View results" at bounding box center [444, 384] width 171 height 42
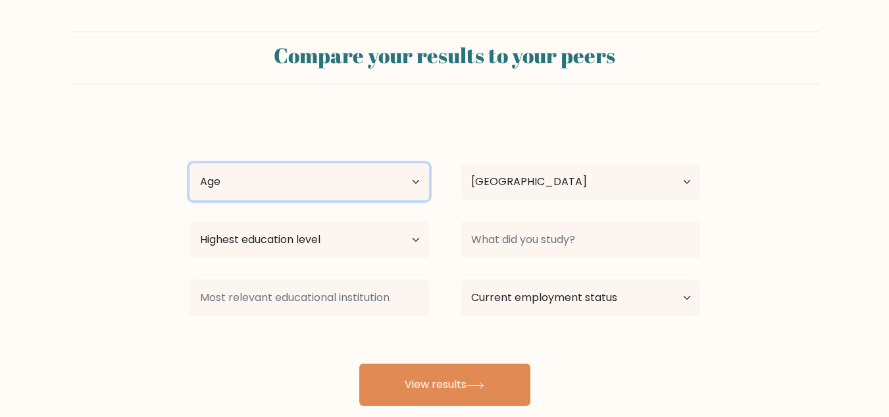
click at [365, 194] on select "Age Under 18 years old 18-24 years old 25-34 years old 35-44 years old 45-54 ye…" at bounding box center [310, 181] width 240 height 37
click at [190, 163] on select "Age Under 18 years old 18-24 years old 25-34 years old 35-44 years old 45-54 ye…" at bounding box center [310, 181] width 240 height 37
drag, startPoint x: 362, startPoint y: 191, endPoint x: 355, endPoint y: 217, distance: 27.3
click at [355, 217] on div "mchakak anas Age Under 18 years old 18-24 years old 25-34 years old 35-44 years…" at bounding box center [445, 261] width 527 height 290
select select "min_18"
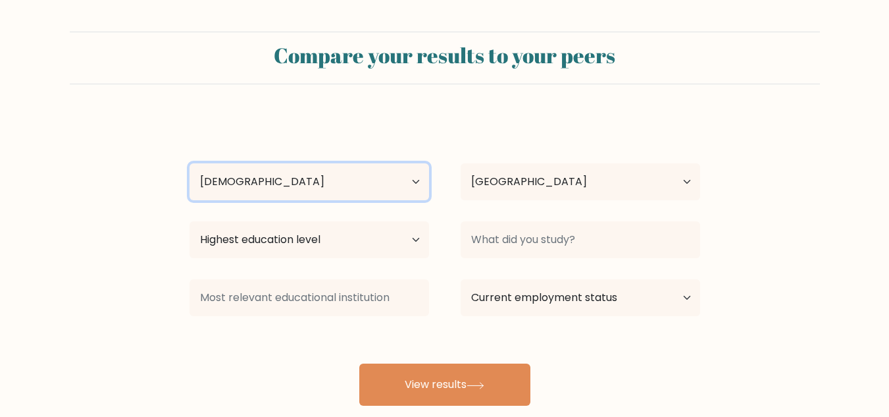
click at [190, 163] on select "Age Under 18 years old 18-24 years old 25-34 years old 35-44 years old 45-54 ye…" at bounding box center [310, 181] width 240 height 37
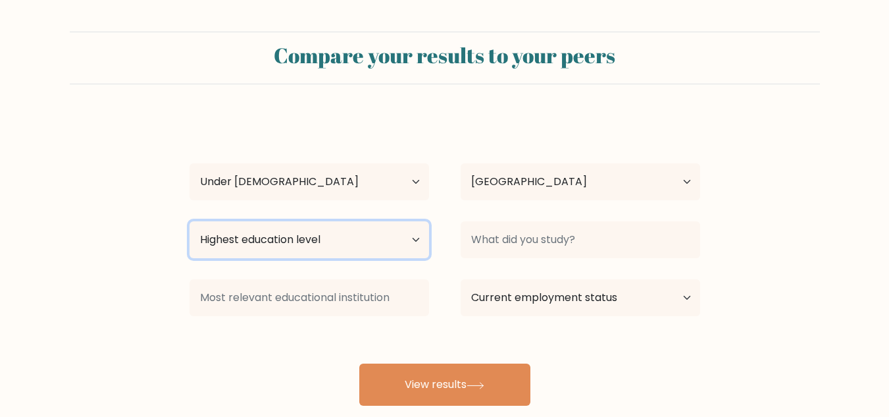
click at [380, 242] on select "Highest education level No schooling Primary Lower Secondary Upper Secondary Oc…" at bounding box center [310, 239] width 240 height 37
select select "bachelors_degree"
click at [190, 221] on select "Highest education level No schooling Primary Lower Secondary Upper Secondary Oc…" at bounding box center [310, 239] width 240 height 37
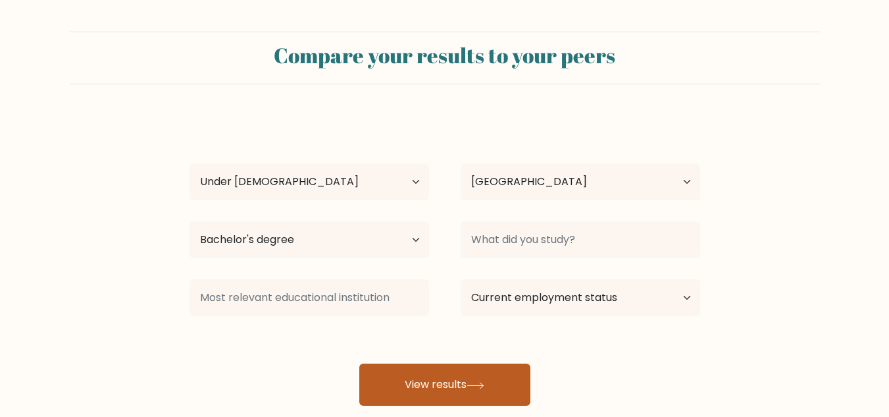
click at [452, 384] on button "View results" at bounding box center [444, 384] width 171 height 42
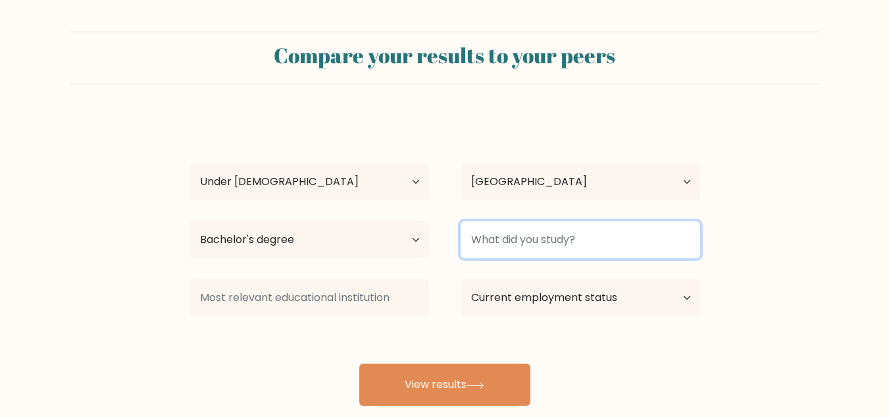
click at [530, 239] on input at bounding box center [581, 239] width 240 height 37
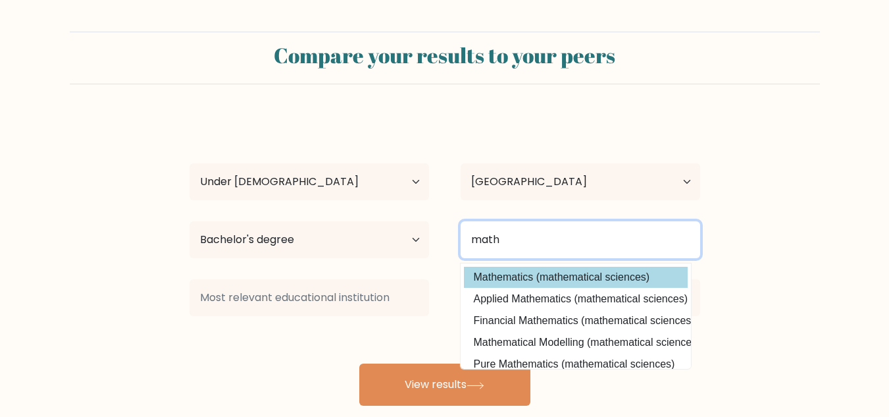
type input "math"
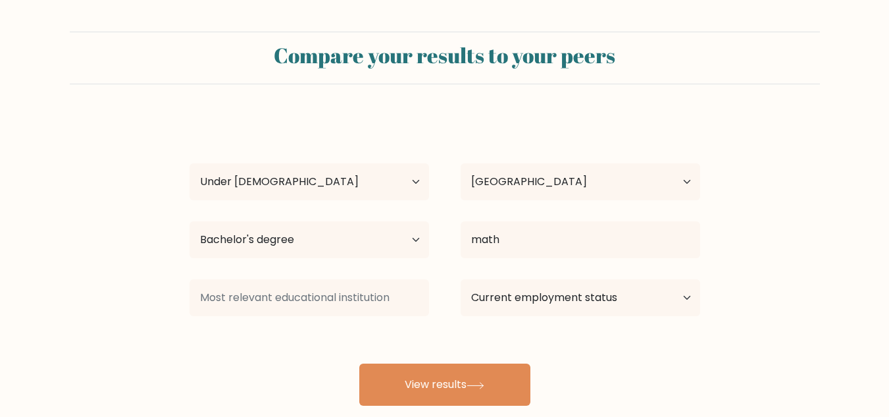
click at [590, 283] on div "mchakak anas Age Under 18 years old 18-24 years old 25-34 years old 35-44 years…" at bounding box center [445, 261] width 527 height 290
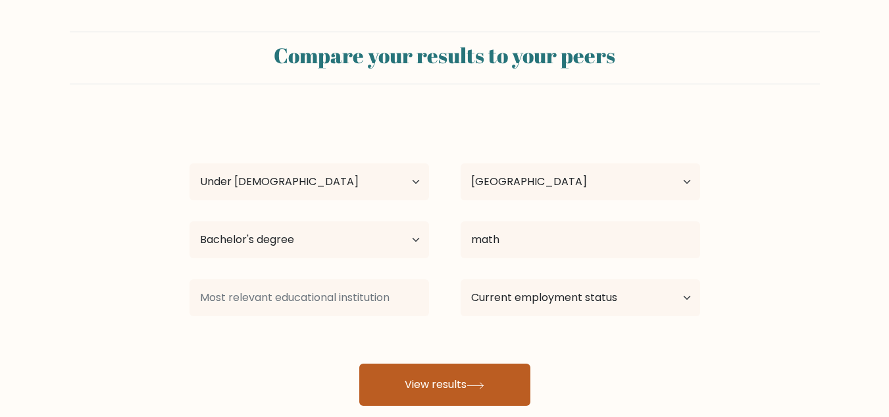
click at [496, 378] on button "View results" at bounding box center [444, 384] width 171 height 42
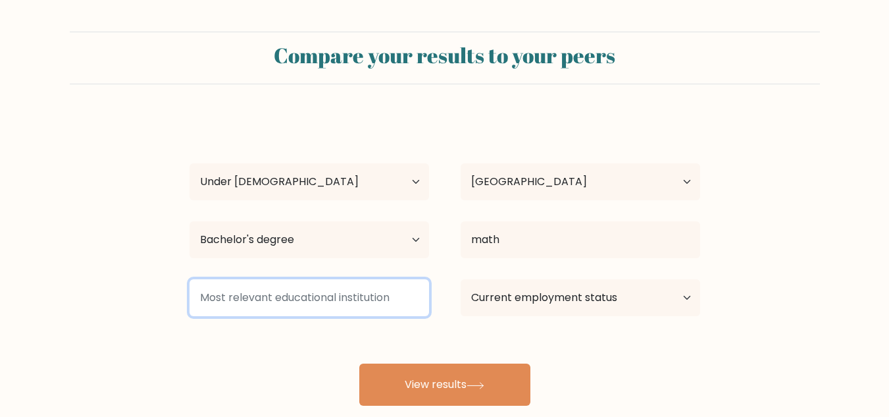
click at [395, 297] on input at bounding box center [310, 297] width 240 height 37
type input "1"
type input "d"
click at [420, 296] on input at bounding box center [310, 297] width 240 height 37
click at [377, 294] on input at bounding box center [310, 297] width 240 height 37
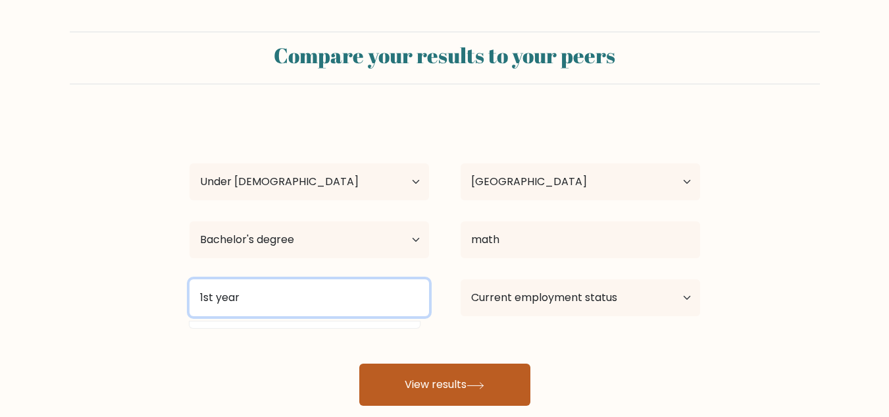
type input "1st year"
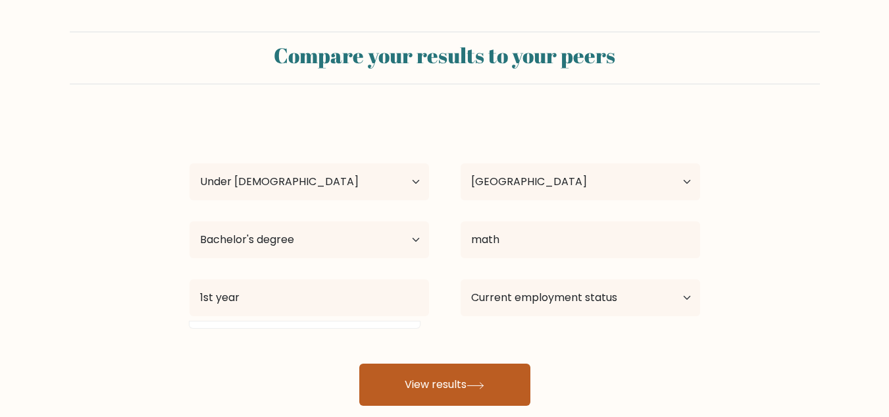
click at [436, 365] on button "View results" at bounding box center [444, 384] width 171 height 42
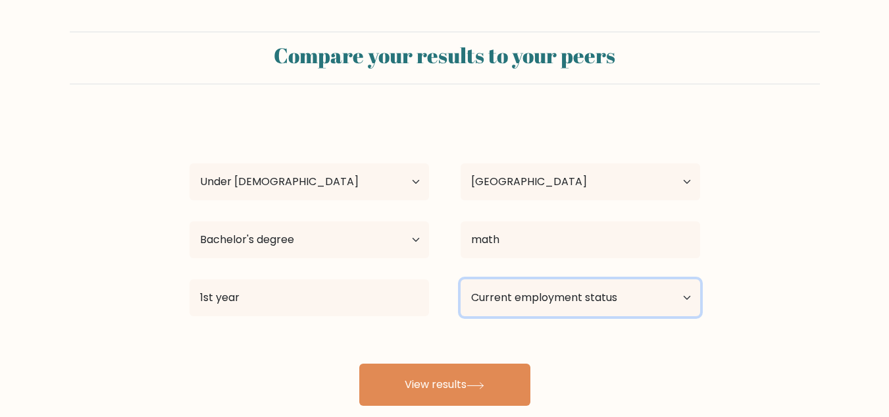
click at [510, 298] on select "Current employment status Employed Student Retired Other / prefer not to answer" at bounding box center [581, 297] width 240 height 37
select select "student"
click at [461, 279] on select "Current employment status Employed Student Retired Other / prefer not to answer" at bounding box center [581, 297] width 240 height 37
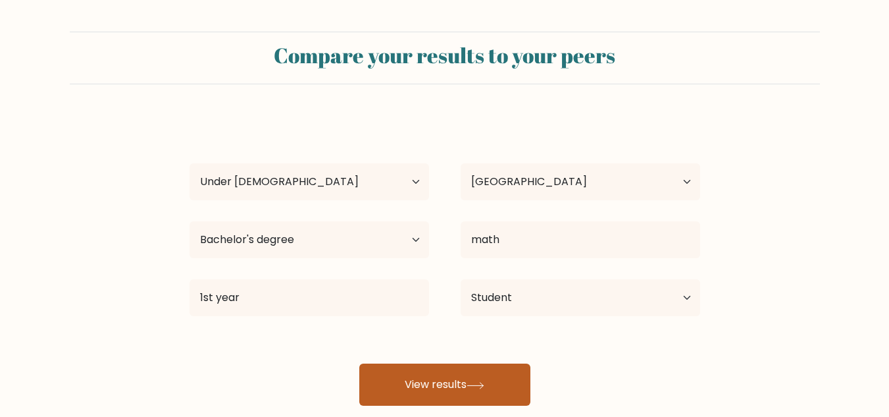
click at [490, 388] on button "View results" at bounding box center [444, 384] width 171 height 42
